Goal: Information Seeking & Learning: Learn about a topic

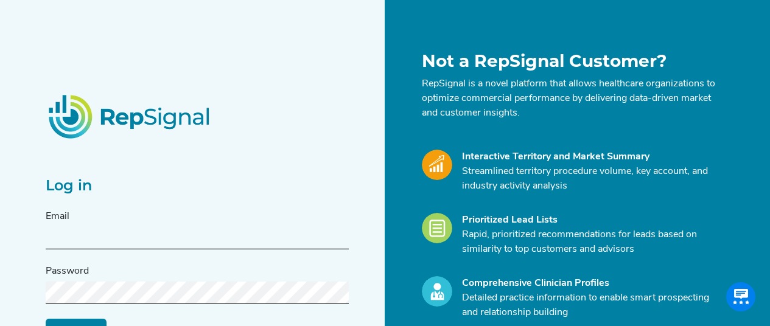
scroll to position [0, 9]
click at [69, 243] on input "text" at bounding box center [197, 238] width 303 height 23
click at [78, 56] on div "Log in Email Password Log in Reset My Password" at bounding box center [211, 241] width 347 height 380
drag, startPoint x: 100, startPoint y: 245, endPoint x: 113, endPoint y: 231, distance: 19.0
click at [100, 245] on input "text" at bounding box center [197, 238] width 303 height 23
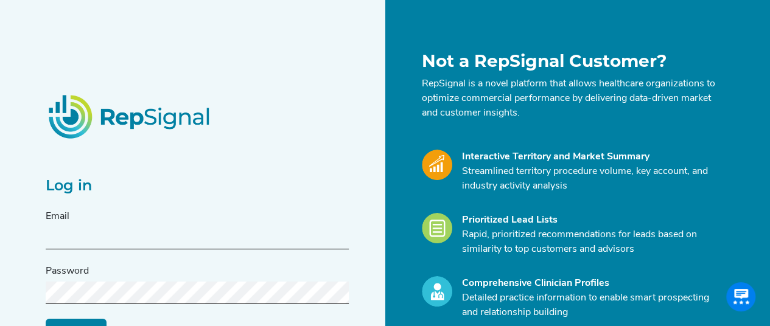
type input "[PERSON_NAME][EMAIL_ADDRESS][PERSON_NAME][DOMAIN_NAME]"
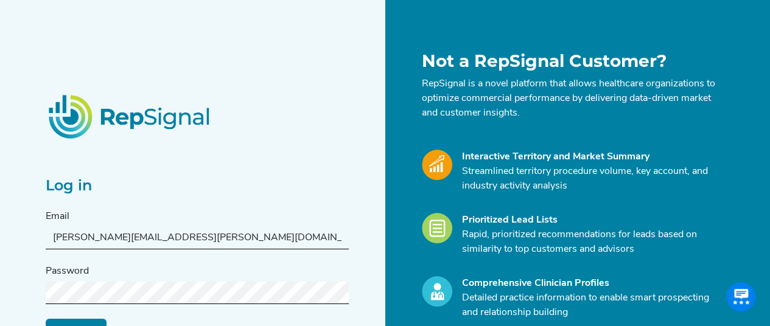
click at [46, 318] on input "Log in" at bounding box center [76, 329] width 61 height 23
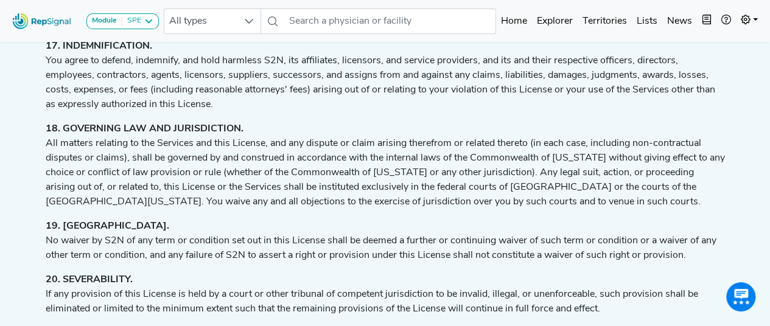
scroll to position [2770, 9]
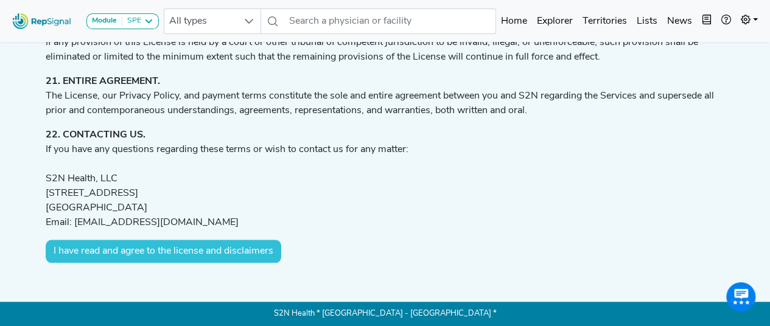
click at [103, 253] on button "I have read and agree to the license and disclaimers" at bounding box center [164, 251] width 236 height 23
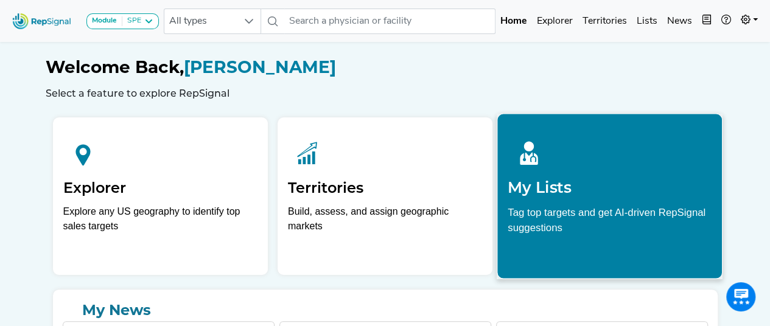
scroll to position [0, 9]
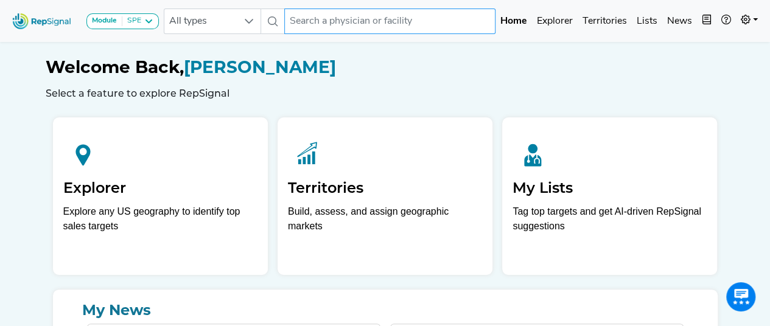
click at [355, 24] on input "text" at bounding box center [389, 22] width 211 height 26
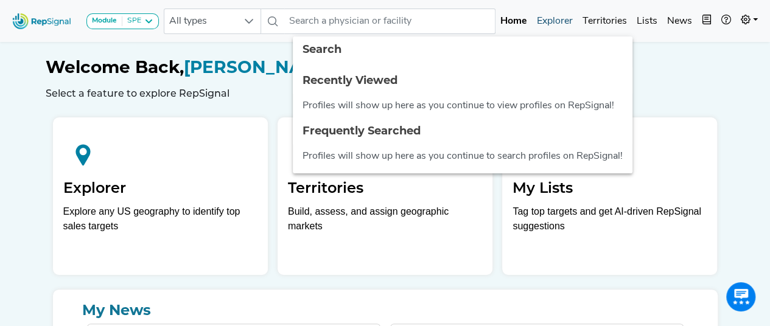
click at [555, 18] on link "Explorer" at bounding box center [555, 21] width 46 height 24
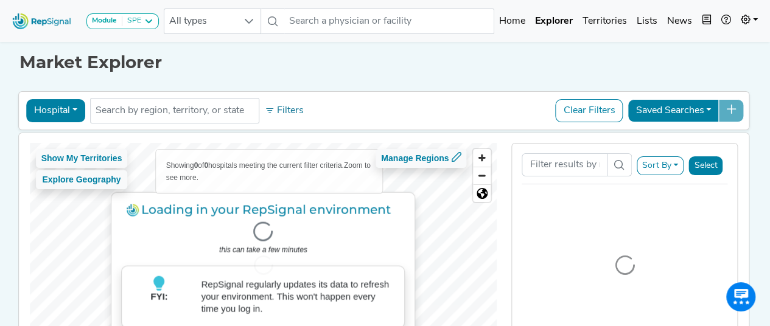
scroll to position [0, 9]
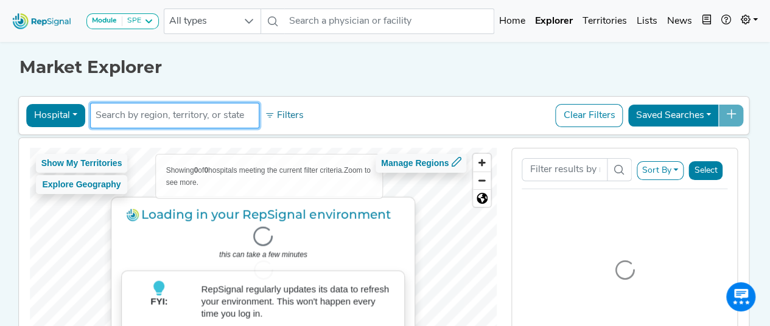
click at [157, 116] on input "text" at bounding box center [175, 115] width 158 height 15
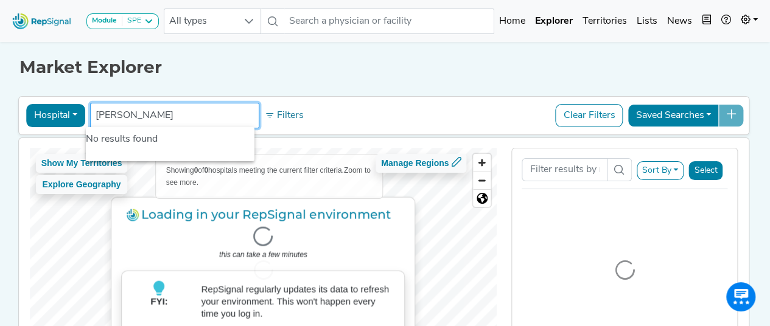
type input "[PERSON_NAME]"
click at [218, 73] on h1 "Market Explorer" at bounding box center [385, 67] width 732 height 21
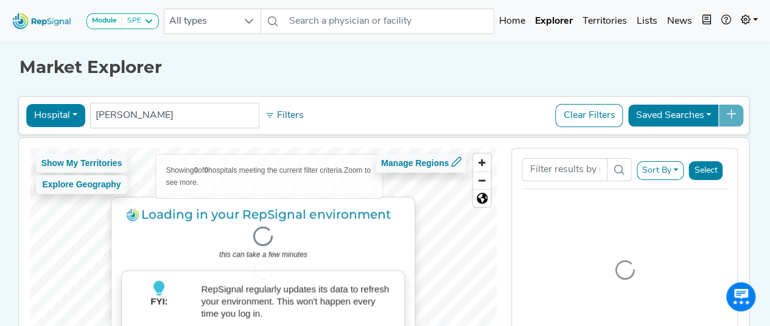
drag, startPoint x: 427, startPoint y: 222, endPoint x: 443, endPoint y: 203, distance: 24.6
click at [443, 203] on div at bounding box center [263, 270] width 467 height 245
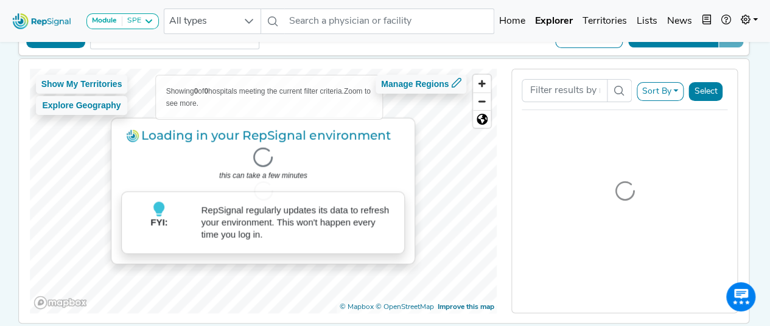
scroll to position [122, 9]
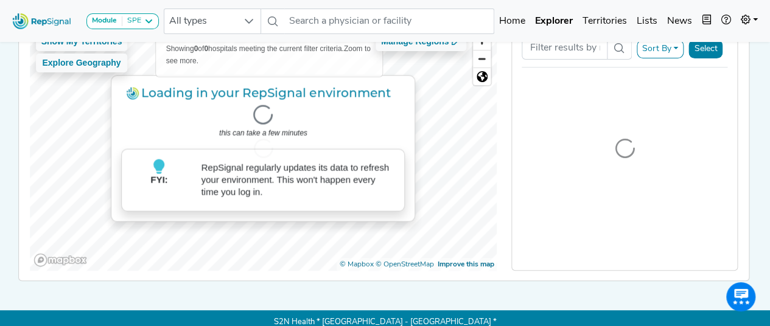
drag, startPoint x: 423, startPoint y: 144, endPoint x: 428, endPoint y: 158, distance: 15.0
click at [428, 158] on div at bounding box center [263, 148] width 467 height 245
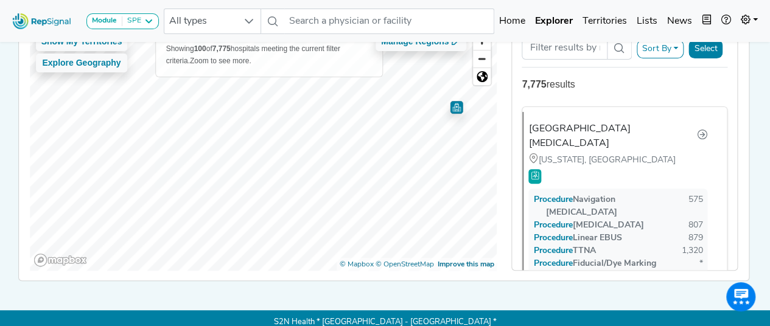
click at [253, 26] on div at bounding box center [263, 26] width 467 height 0
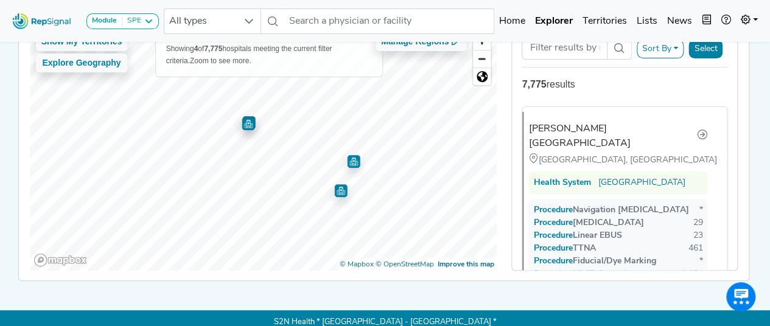
click at [242, 124] on img "Map marker" at bounding box center [248, 123] width 13 height 13
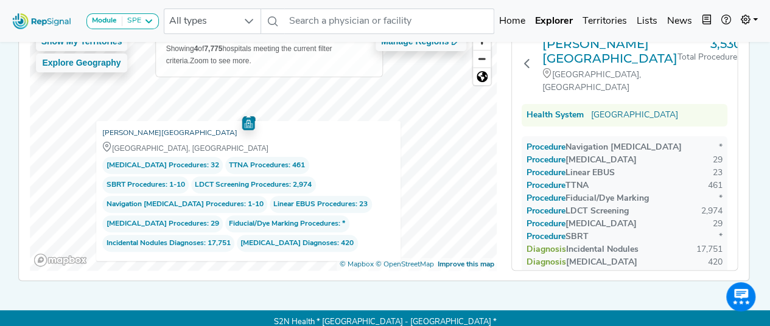
click at [125, 128] on link "[PERSON_NAME][GEOGRAPHIC_DATA]" at bounding box center [169, 133] width 135 height 12
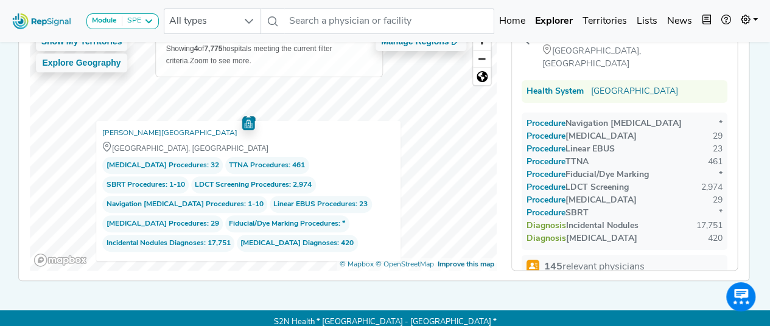
scroll to position [23, 0]
click at [744, 113] on div "Show My Territories Explore Geography Showing 4 of 7,775 hospitals meeting the …" at bounding box center [384, 148] width 742 height 264
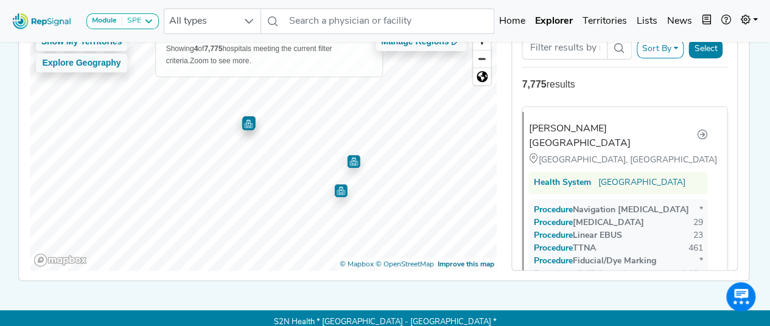
click at [239, 128] on img "Map marker" at bounding box center [248, 121] width 18 height 18
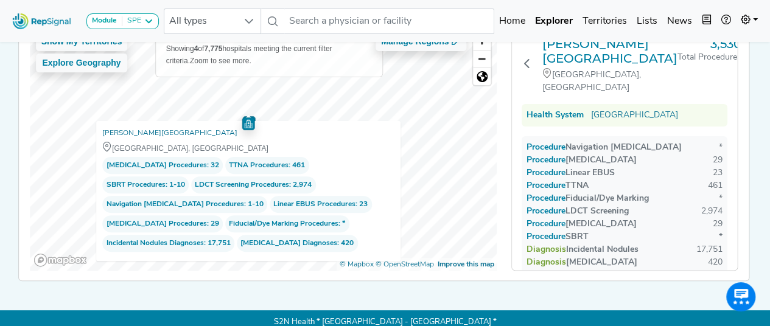
scroll to position [61, 9]
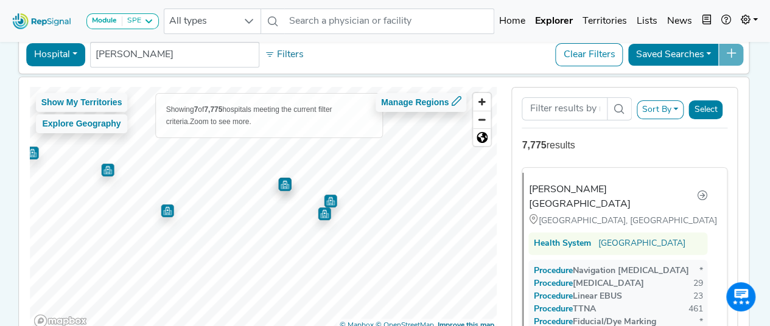
click at [161, 214] on img "Map marker" at bounding box center [167, 210] width 13 height 13
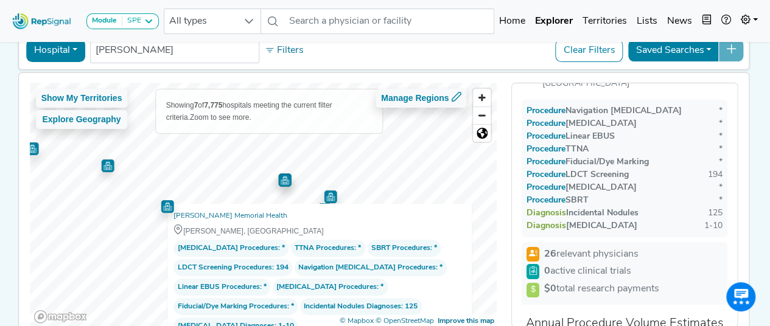
scroll to position [122, 9]
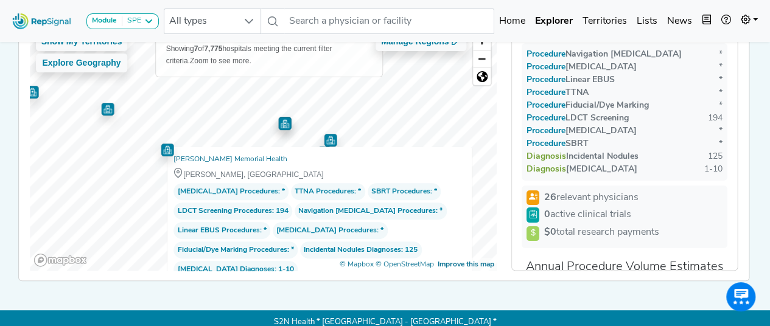
click at [101, 109] on img "Map marker" at bounding box center [107, 109] width 13 height 13
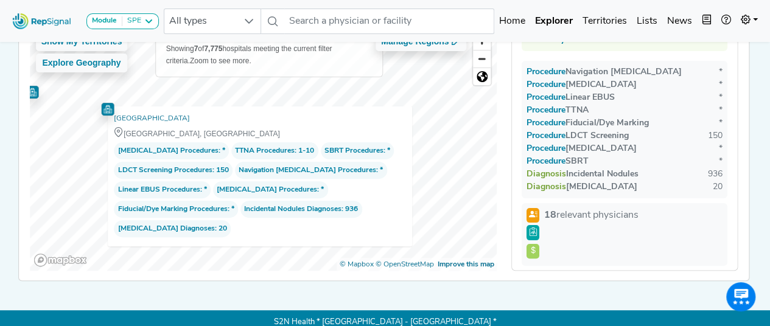
scroll to position [93, 0]
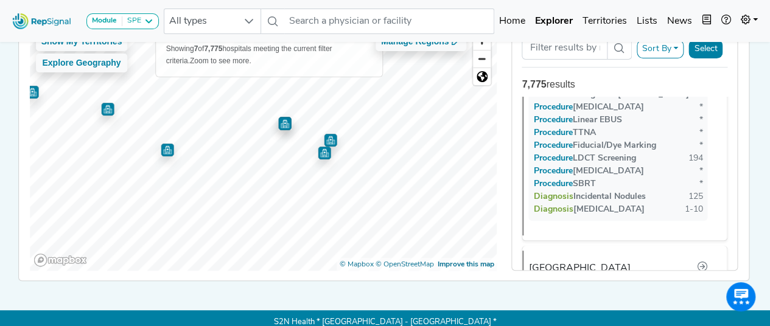
click at [277, 126] on img "Map marker" at bounding box center [284, 122] width 15 height 15
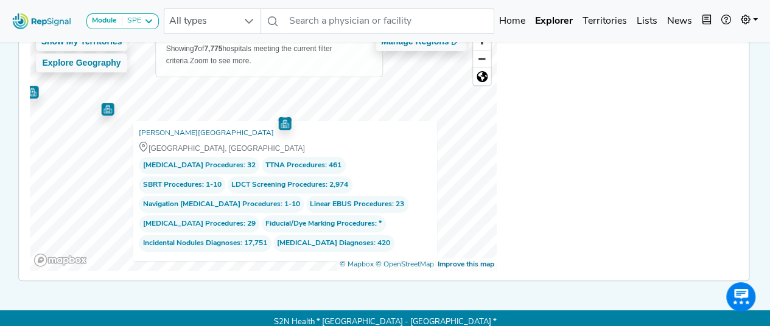
scroll to position [945, 0]
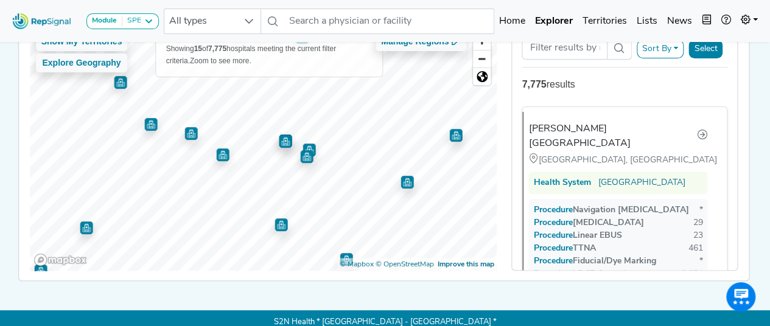
click at [144, 127] on img "Map marker" at bounding box center [150, 124] width 13 height 13
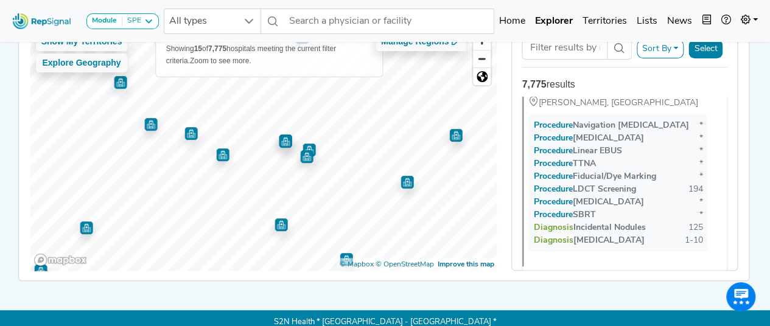
scroll to position [2080, 0]
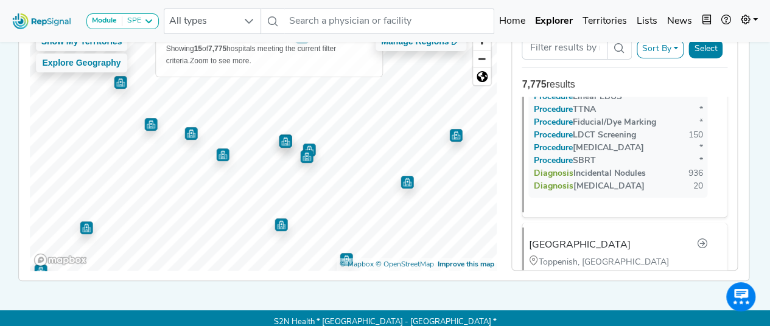
click at [80, 226] on img "Map marker" at bounding box center [86, 228] width 13 height 13
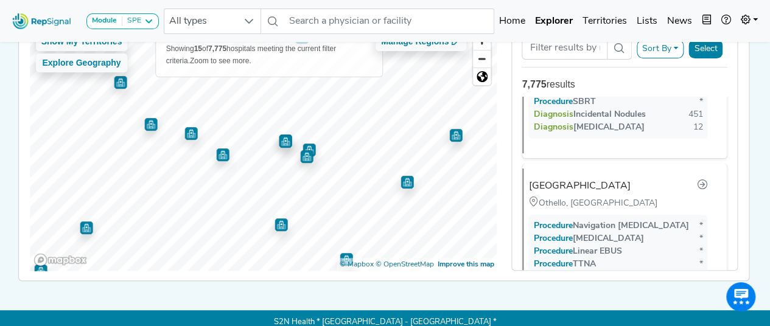
scroll to position [2773, 0]
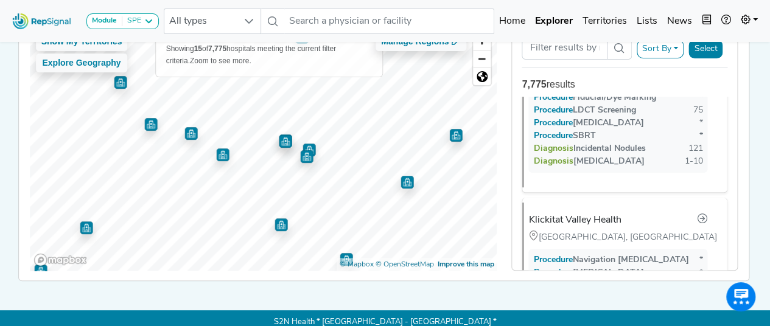
click at [114, 84] on img "Map marker" at bounding box center [120, 82] width 13 height 13
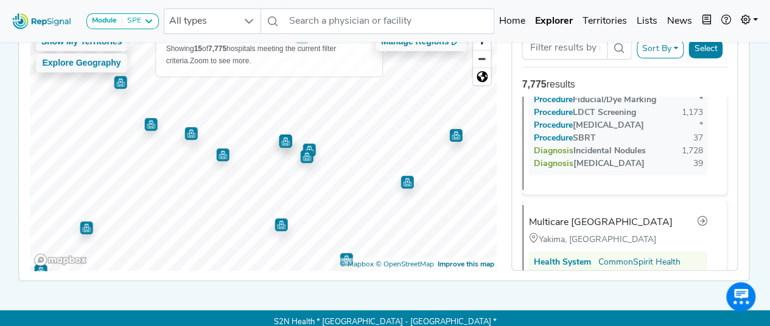
click at [279, 141] on img "Map marker" at bounding box center [285, 140] width 13 height 13
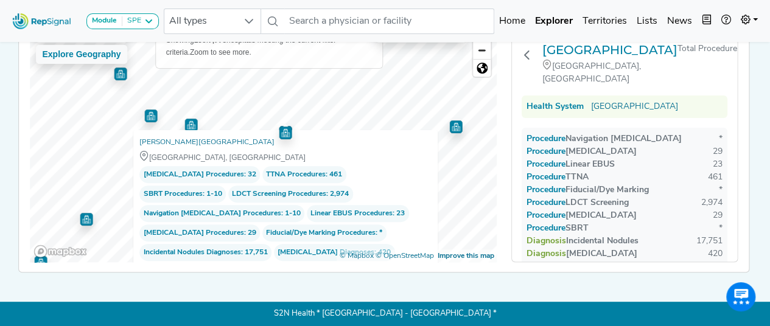
scroll to position [136, 9]
click at [245, 208] on span "Navigation [MEDICAL_DATA] Procedures" at bounding box center [212, 214] width 138 height 12
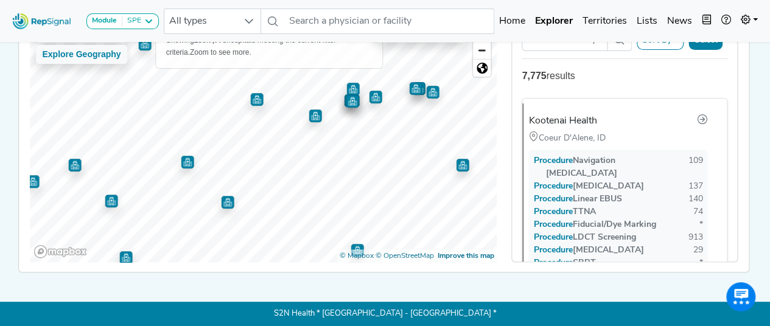
click at [346, 95] on img "Map marker" at bounding box center [352, 101] width 13 height 13
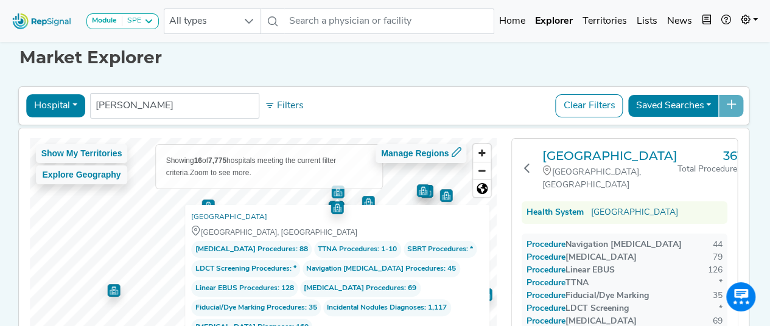
scroll to position [0, 9]
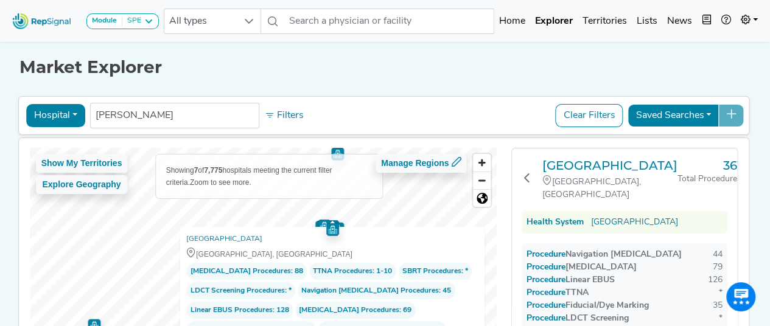
click at [313, 190] on div "Show My Territories Explore Geography Showing 7 of 7,775 hospitals meeting the …" at bounding box center [263, 270] width 467 height 245
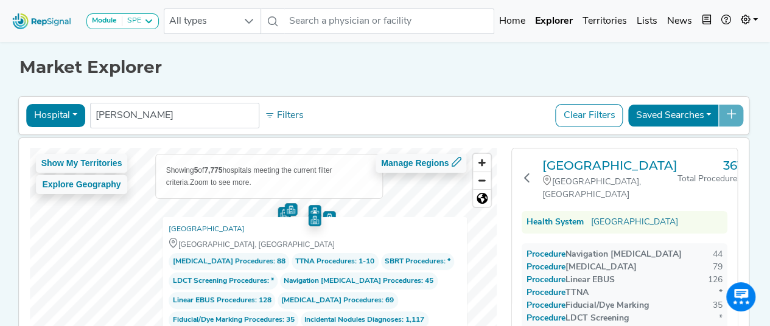
click at [284, 211] on img "Map marker" at bounding box center [290, 209] width 13 height 13
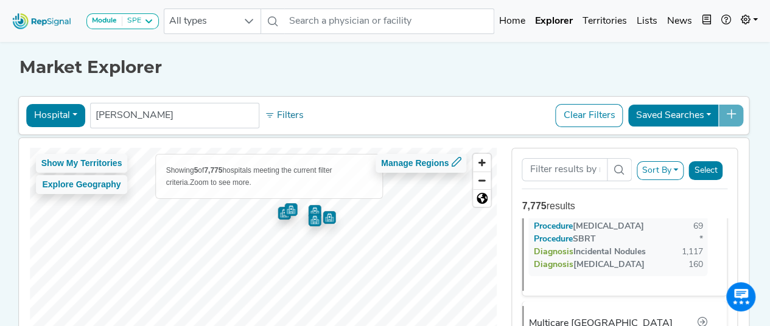
scroll to position [248, 0]
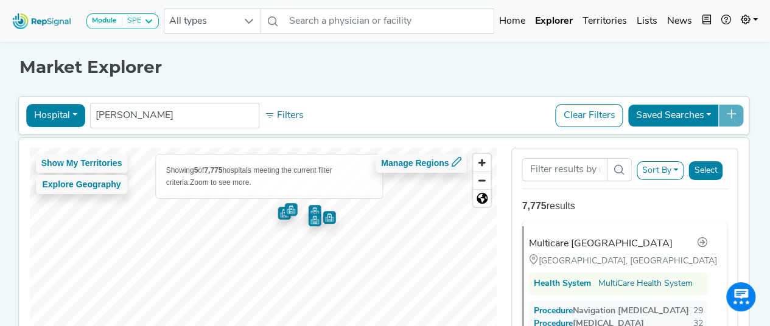
click at [323, 221] on img "Map marker" at bounding box center [329, 217] width 13 height 13
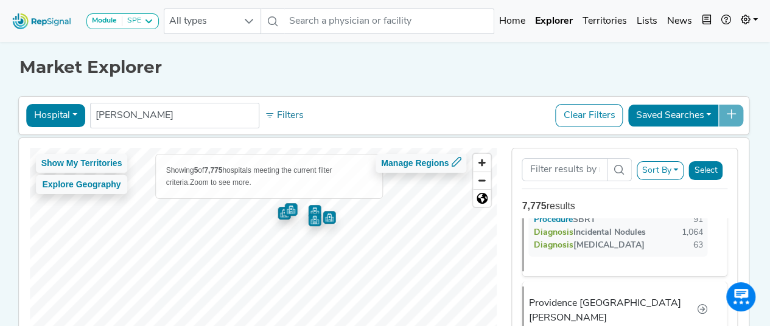
click at [308, 210] on img "Map marker" at bounding box center [314, 211] width 13 height 13
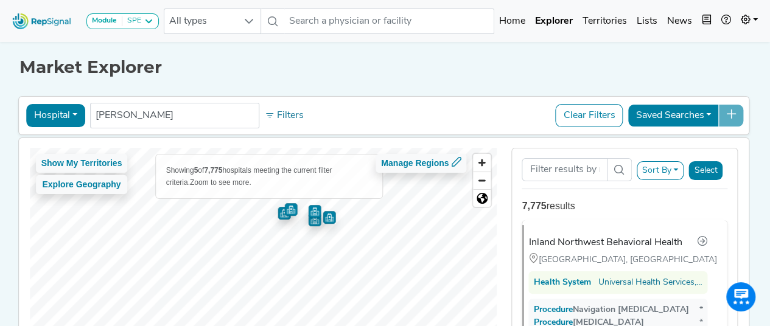
click at [307, 223] on img "Map marker" at bounding box center [314, 218] width 15 height 15
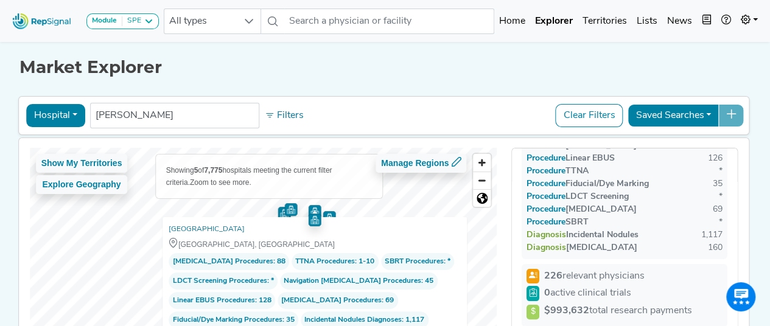
scroll to position [61, 0]
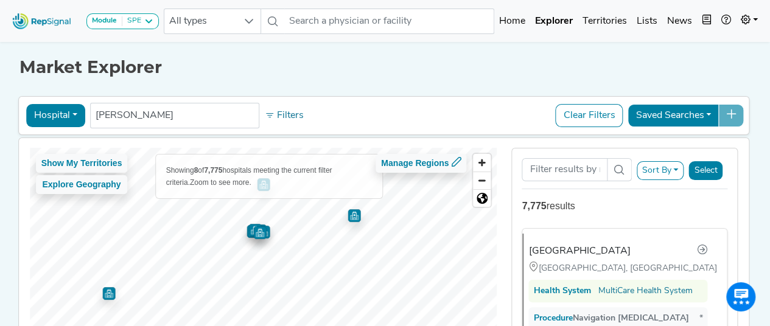
click at [347, 220] on img "Map marker" at bounding box center [353, 215] width 13 height 13
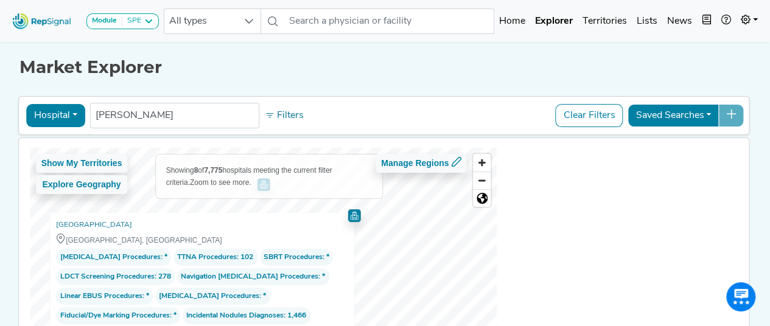
click at [347, 218] on img "Map marker" at bounding box center [353, 215] width 13 height 13
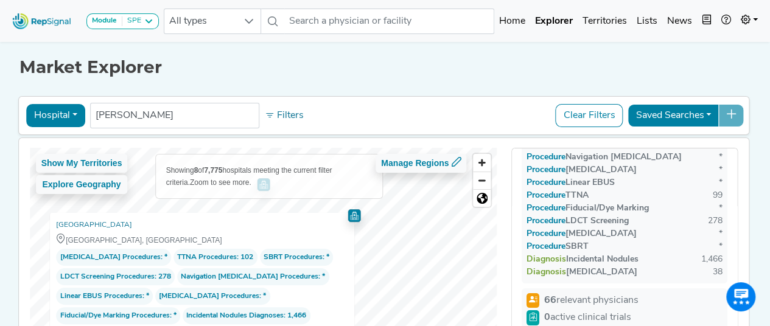
scroll to position [122, 0]
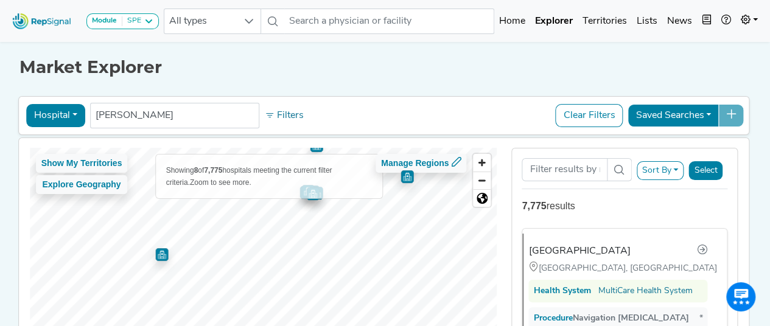
click at [155, 254] on img "Map marker" at bounding box center [161, 254] width 13 height 13
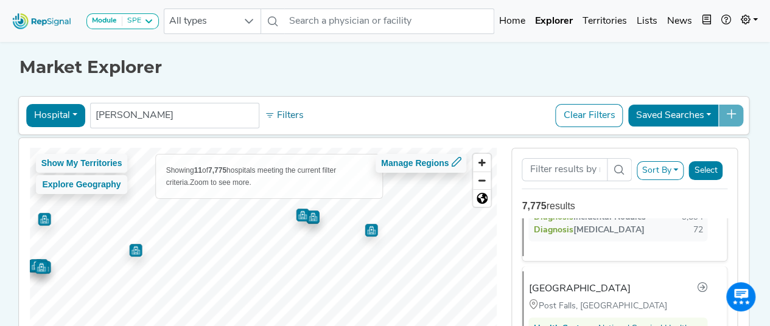
scroll to position [0, 0]
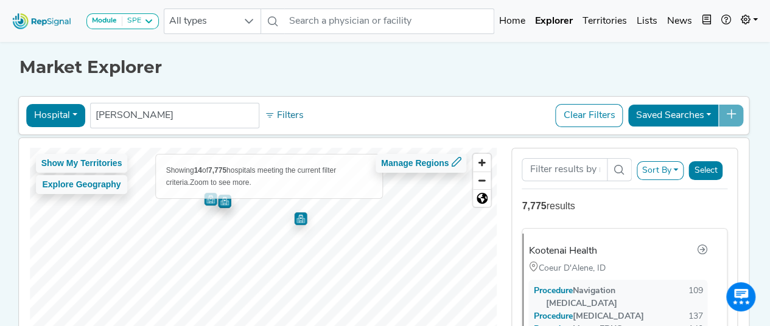
click at [294, 220] on img "Map marker" at bounding box center [300, 218] width 13 height 13
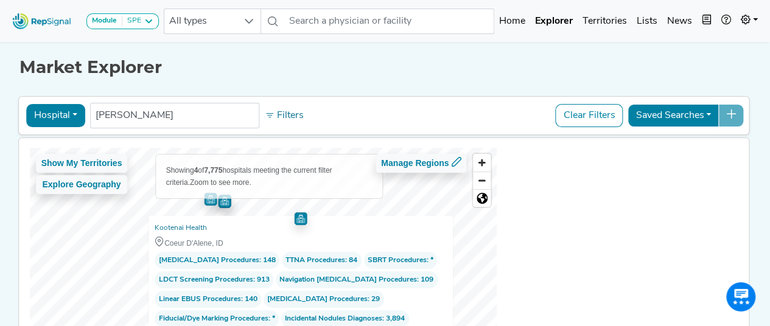
click at [293, 219] on img "Map marker" at bounding box center [300, 218] width 14 height 14
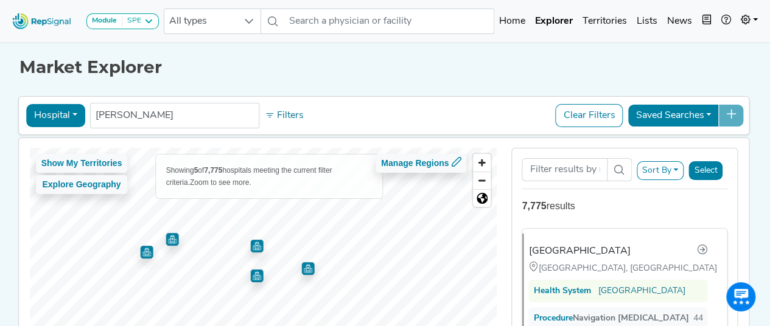
click at [250, 279] on img "Map marker" at bounding box center [256, 276] width 13 height 13
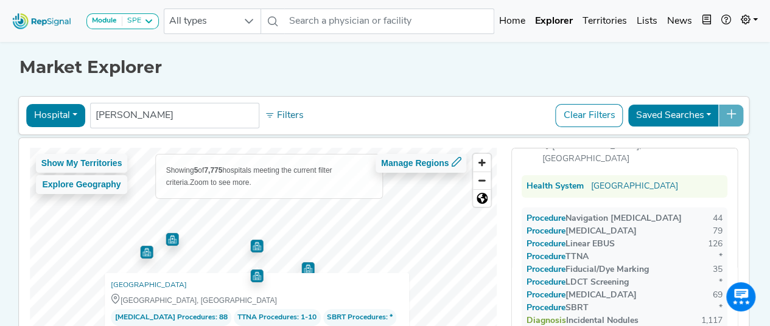
scroll to position [61, 0]
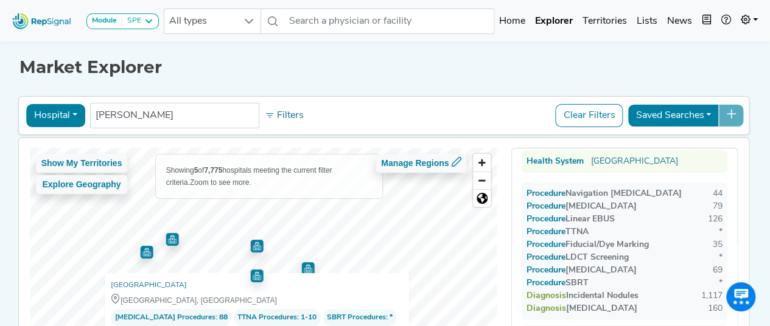
click at [301, 264] on img "Map marker" at bounding box center [307, 268] width 13 height 13
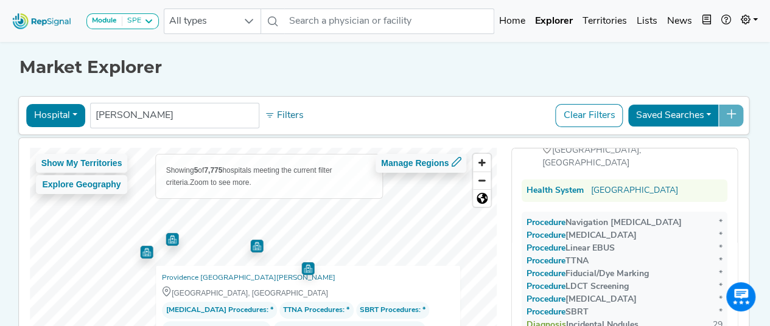
click at [250, 243] on img "Map marker" at bounding box center [256, 246] width 13 height 13
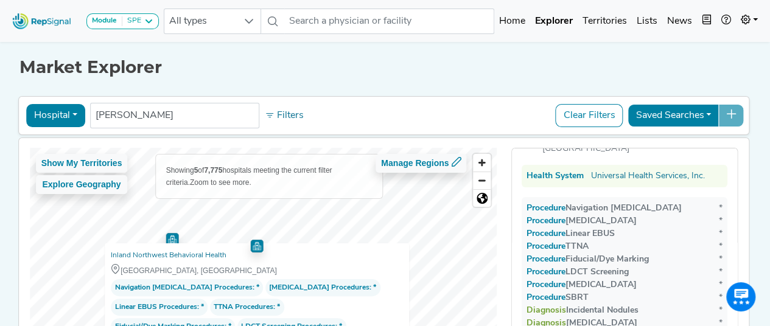
click at [166, 239] on img "Map marker" at bounding box center [172, 239] width 13 height 13
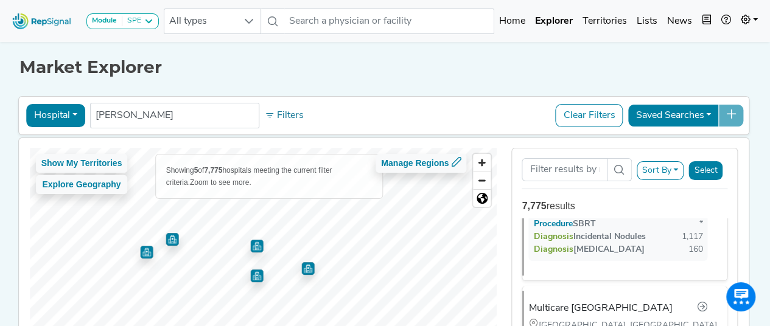
scroll to position [248, 0]
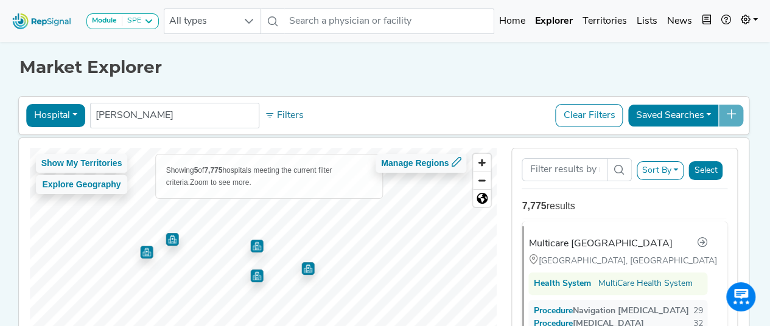
click at [140, 253] on img "Map marker" at bounding box center [146, 252] width 13 height 13
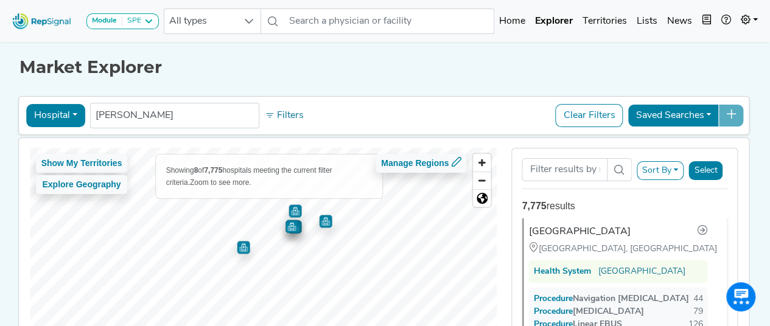
scroll to position [0, 0]
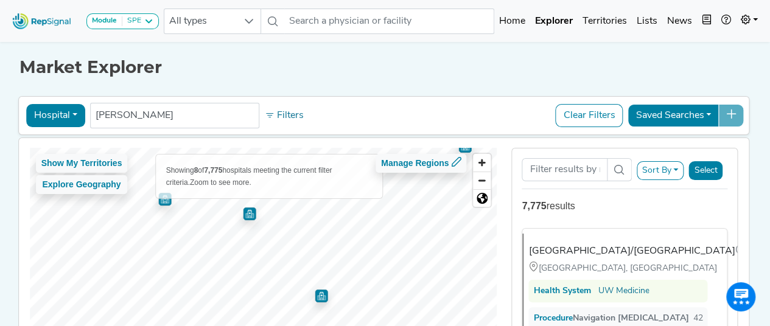
click at [243, 212] on img "Map marker" at bounding box center [249, 214] width 13 height 13
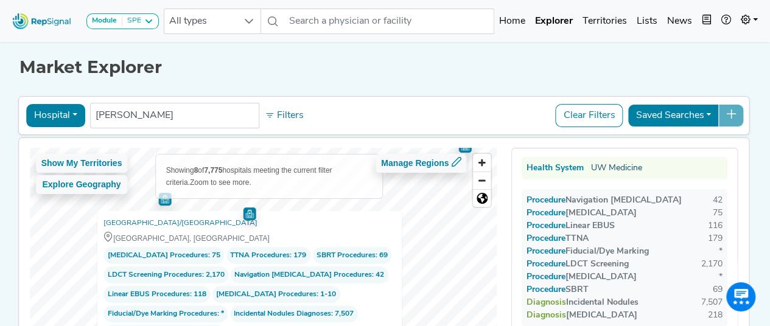
scroll to position [61, 0]
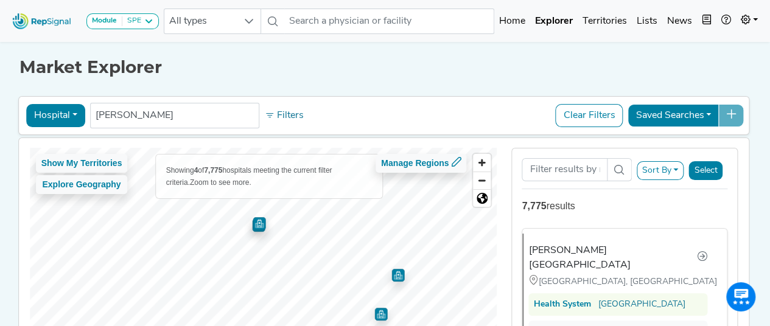
click at [253, 227] on img "Map marker" at bounding box center [259, 223] width 13 height 13
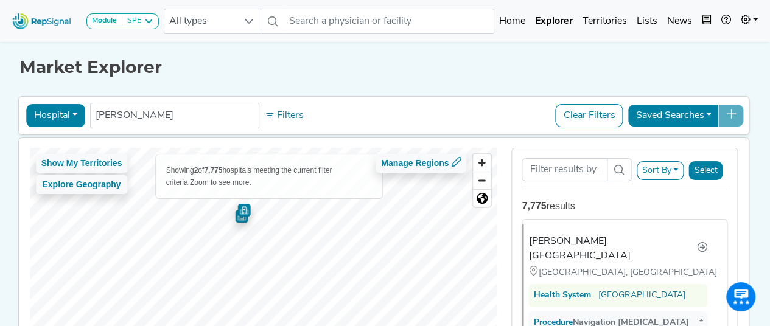
scroll to position [0, 0]
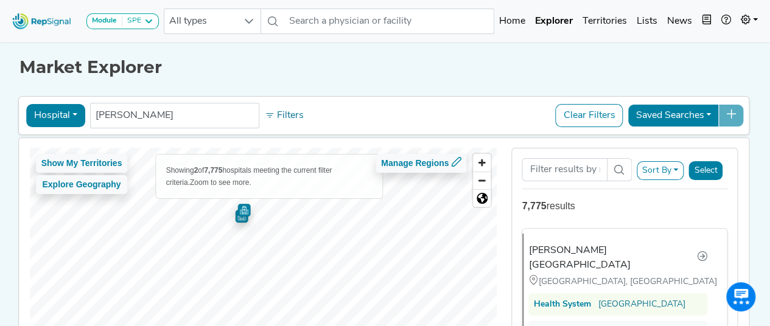
click at [235, 221] on img "Map marker" at bounding box center [241, 216] width 13 height 13
click at [238, 216] on img "Map marker" at bounding box center [244, 216] width 13 height 13
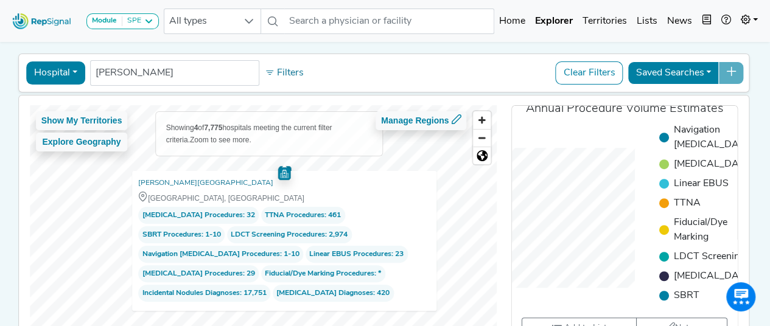
scroll to position [122, 9]
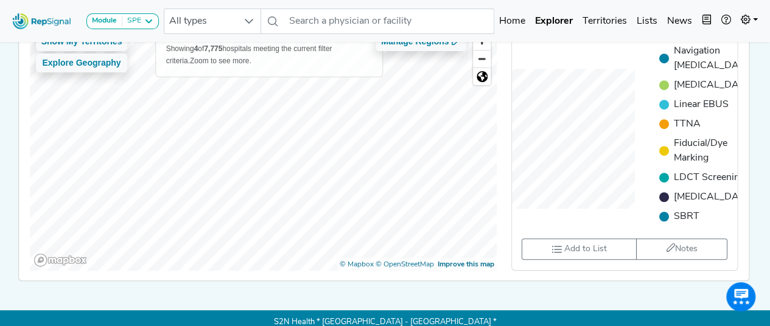
click at [222, 306] on div "Module SPE [MEDICAL_DATA] Disposable Bronchoscope SBRT SPE TTNA [MEDICAL_DATA] …" at bounding box center [385, 106] width 770 height 456
click at [225, 180] on img "Map marker" at bounding box center [231, 176] width 13 height 13
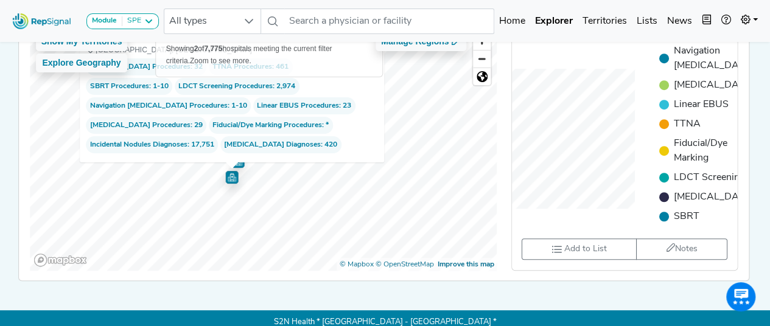
scroll to position [0, 9]
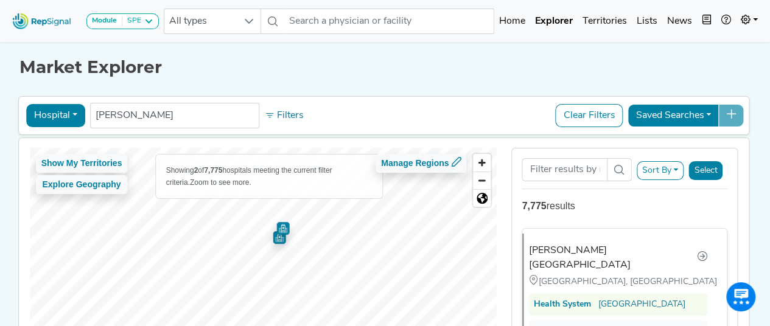
click at [273, 242] on img "Map marker" at bounding box center [279, 237] width 13 height 13
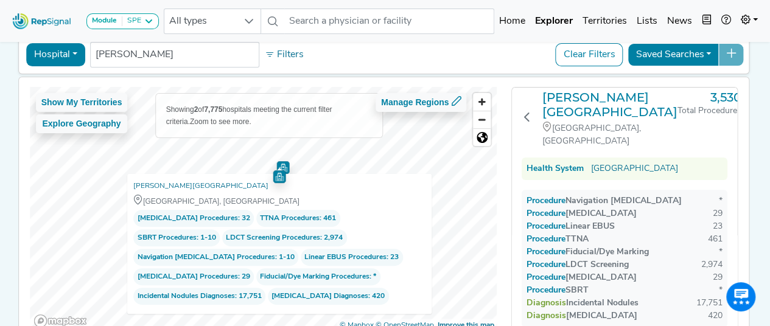
scroll to position [61, 0]
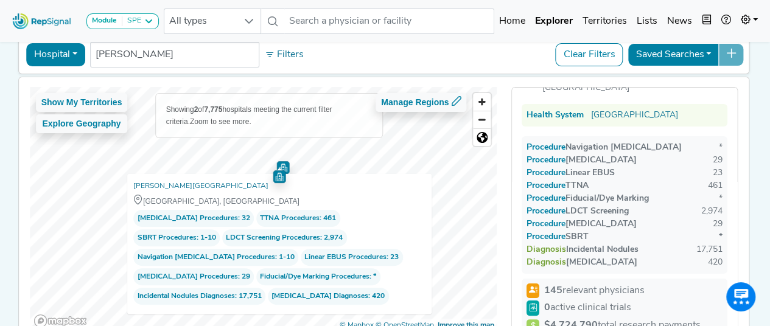
click at [539, 194] on span "Procedure" at bounding box center [552, 198] width 27 height 9
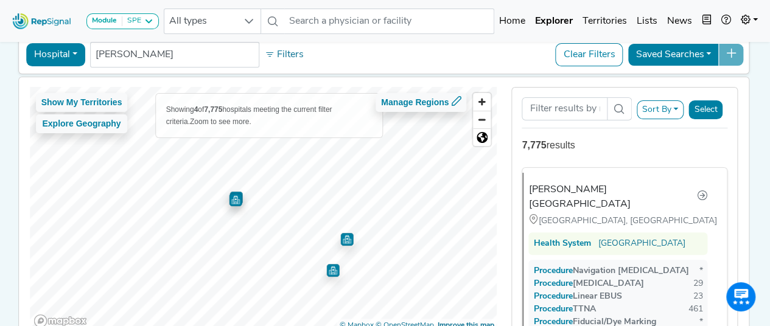
click at [229, 198] on img "Map marker" at bounding box center [235, 200] width 13 height 13
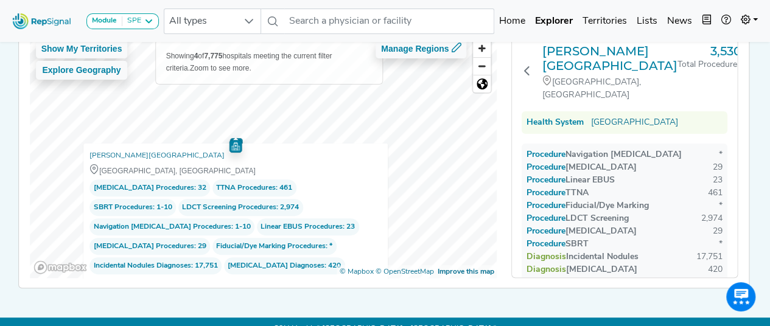
scroll to position [136, 9]
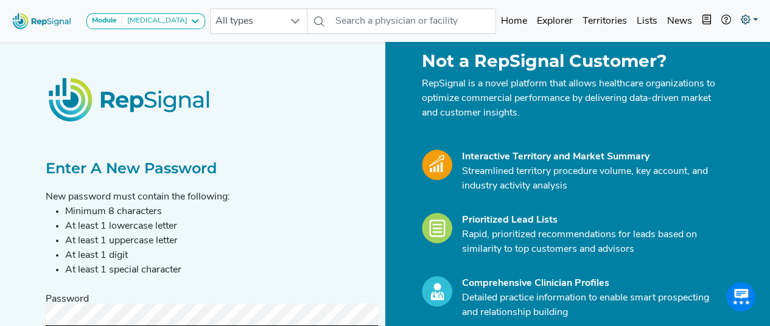
click at [749, 24] on icon at bounding box center [746, 20] width 10 height 10
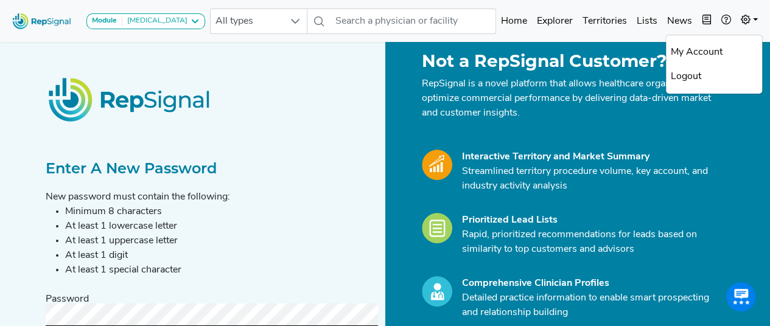
click at [167, 192] on div "New password must contain the following: Minimum 8 characters At least 1 lowerc…" at bounding box center [212, 234] width 332 height 88
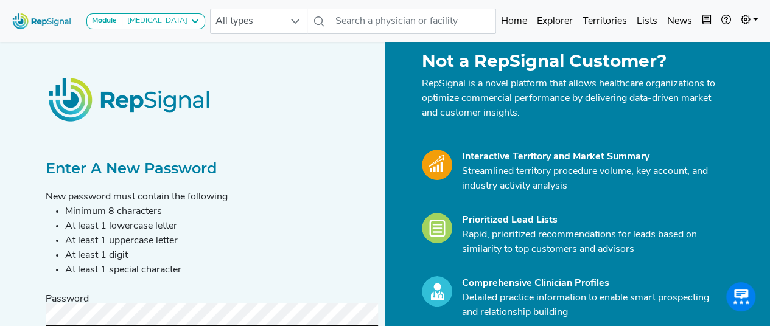
click at [27, 23] on img at bounding box center [41, 21] width 69 height 26
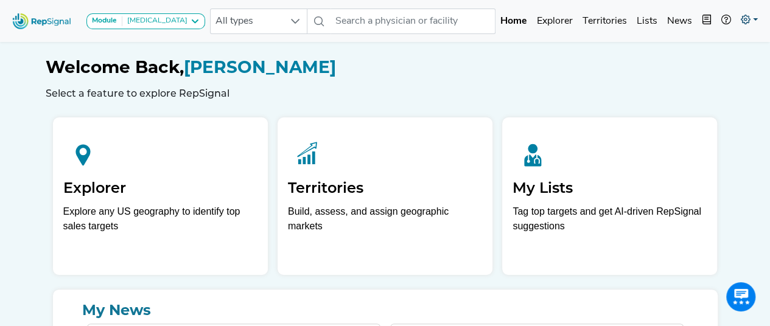
click at [758, 14] on link at bounding box center [749, 21] width 27 height 24
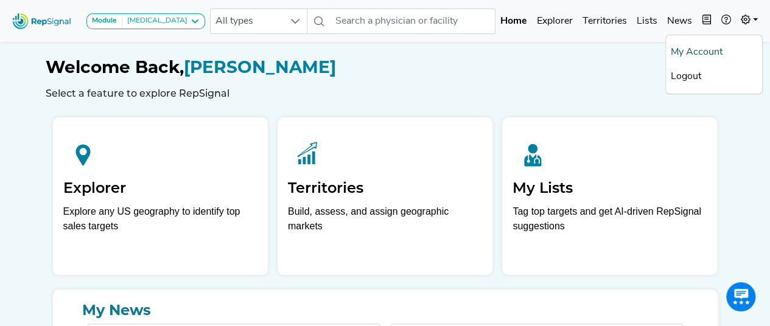
click at [695, 48] on link "My Account" at bounding box center [714, 52] width 96 height 24
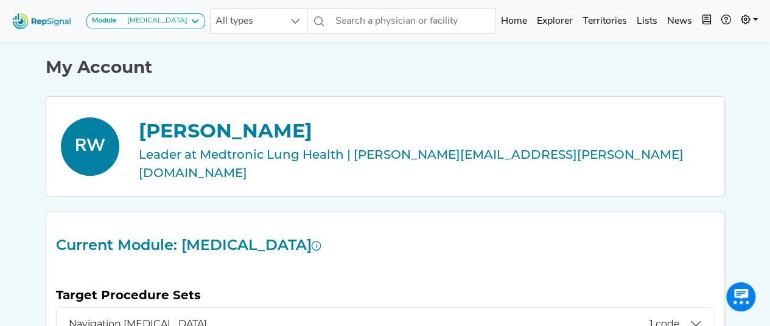
click at [39, 25] on img at bounding box center [41, 21] width 69 height 26
